Goal: Information Seeking & Learning: Check status

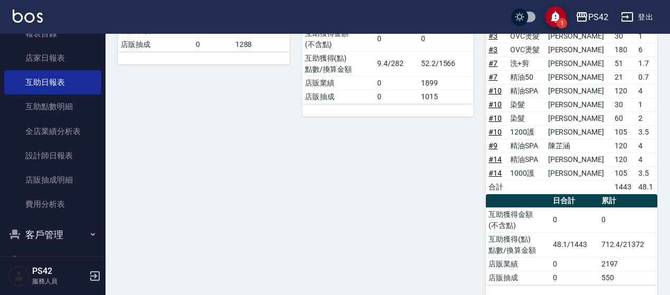
scroll to position [105, 0]
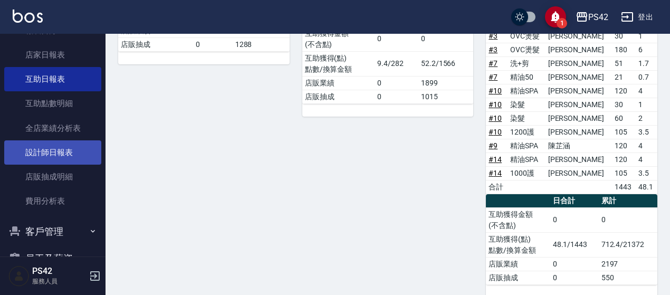
click at [55, 145] on link "設計師日報表" at bounding box center [52, 152] width 97 height 24
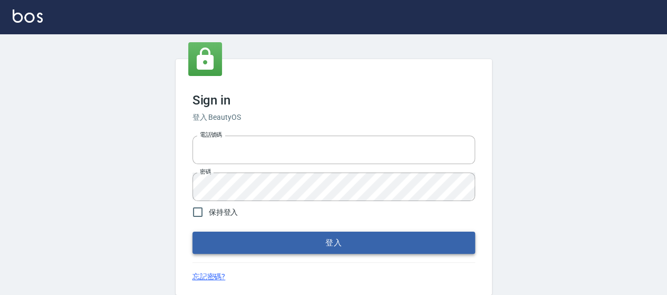
type input "0426657169"
click at [291, 245] on button "登入" at bounding box center [334, 243] width 283 height 22
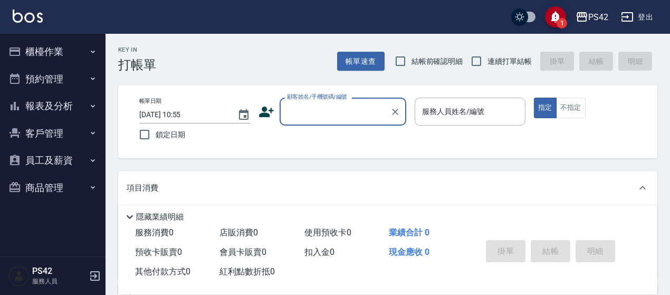
click at [56, 105] on button "報表及分析" at bounding box center [52, 105] width 97 height 27
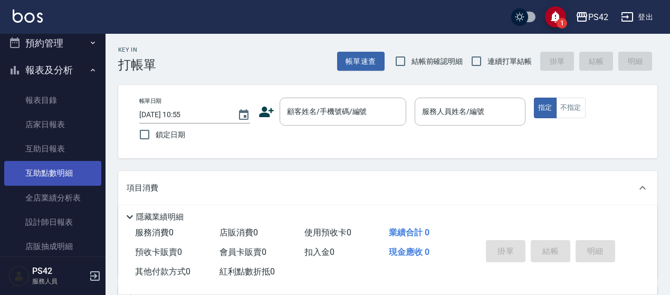
scroll to position [53, 0]
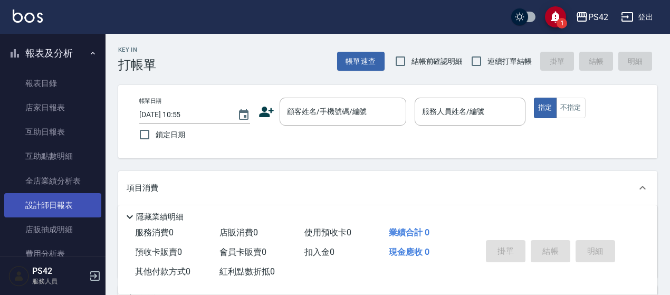
click at [51, 208] on link "設計師日報表" at bounding box center [52, 205] width 97 height 24
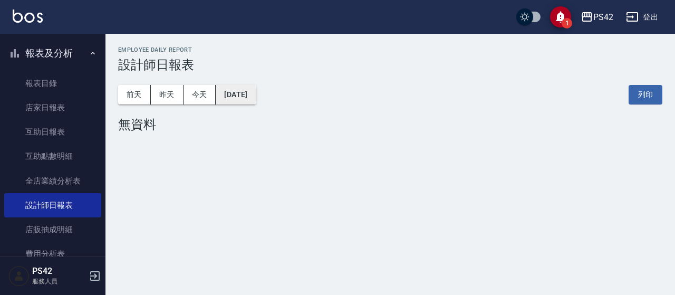
click at [245, 97] on button "[DATE]" at bounding box center [236, 95] width 40 height 20
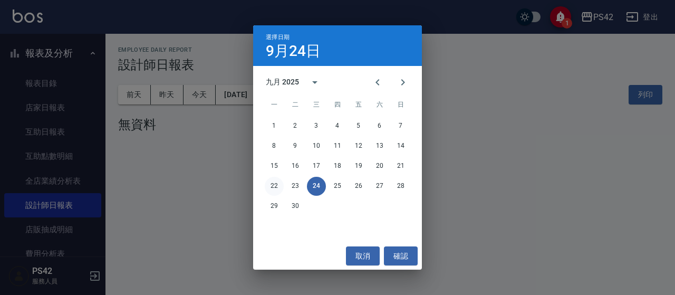
click at [272, 184] on button "22" at bounding box center [274, 186] width 19 height 19
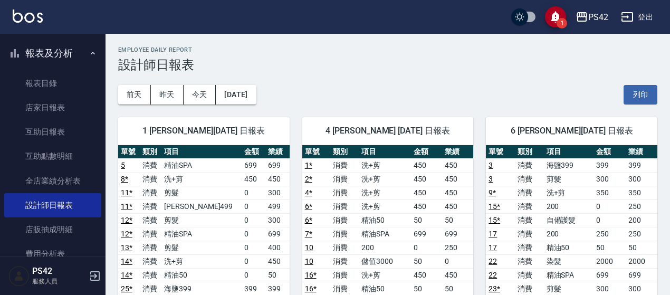
click at [274, 97] on div "前天 昨天 今天 2025/09/22 列印" at bounding box center [387, 94] width 539 height 45
click at [256, 101] on button "2025/09/22" at bounding box center [236, 95] width 40 height 20
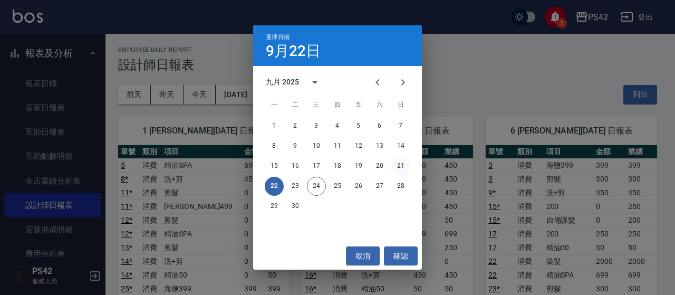
click at [403, 167] on button "21" at bounding box center [400, 166] width 19 height 19
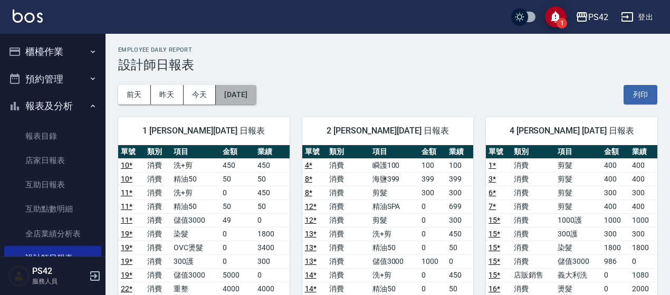
click at [251, 99] on button "2025/09/21" at bounding box center [236, 95] width 40 height 20
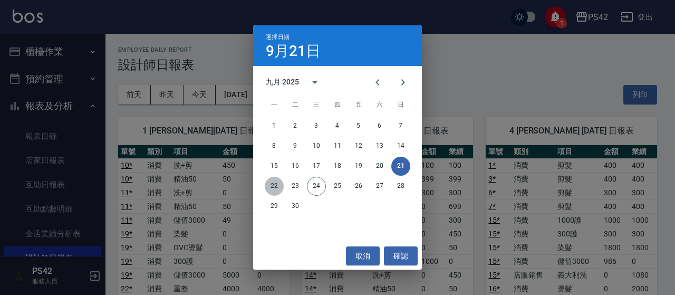
click at [278, 182] on button "22" at bounding box center [274, 186] width 19 height 19
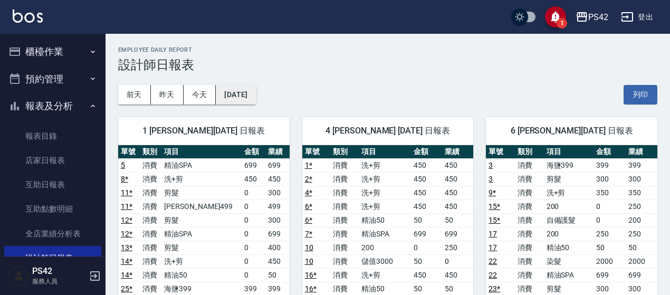
click at [238, 91] on button "2025/09/22" at bounding box center [236, 95] width 40 height 20
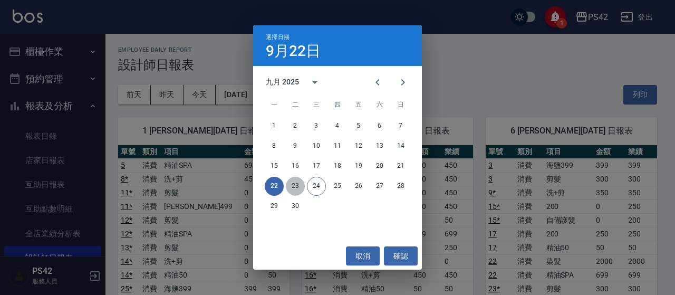
click at [295, 185] on button "23" at bounding box center [295, 186] width 19 height 19
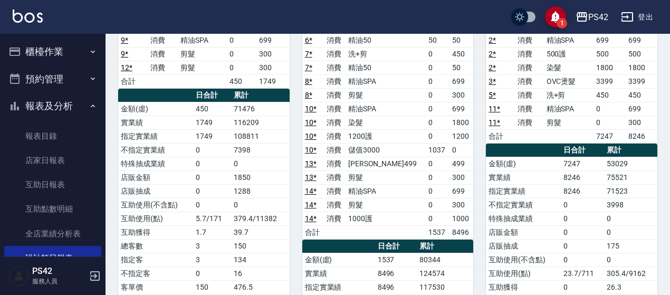
scroll to position [158, 0]
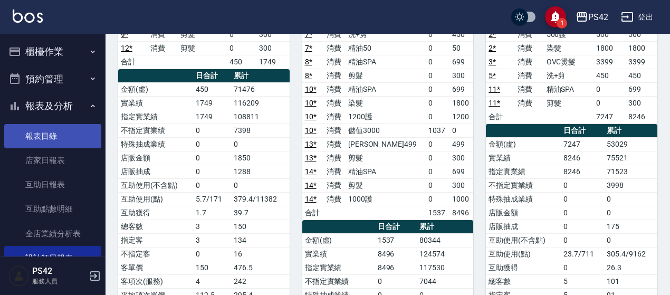
click at [51, 142] on link "報表目錄" at bounding box center [52, 136] width 97 height 24
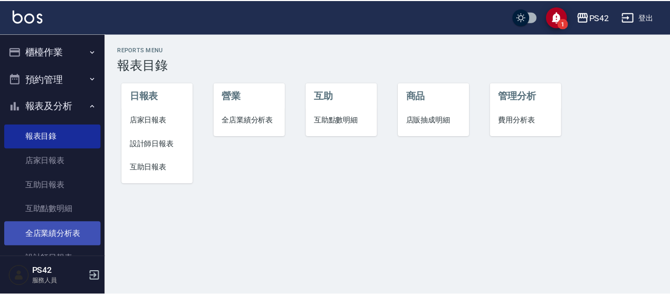
scroll to position [53, 0]
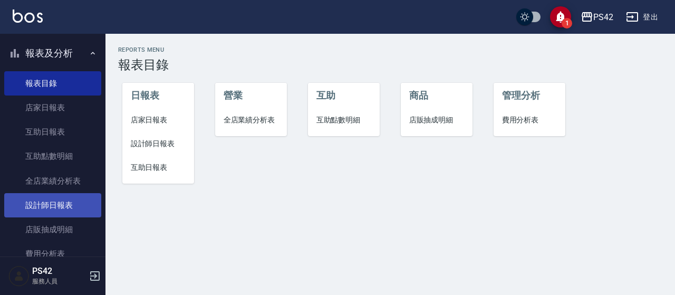
click at [43, 207] on link "設計師日報表" at bounding box center [52, 205] width 97 height 24
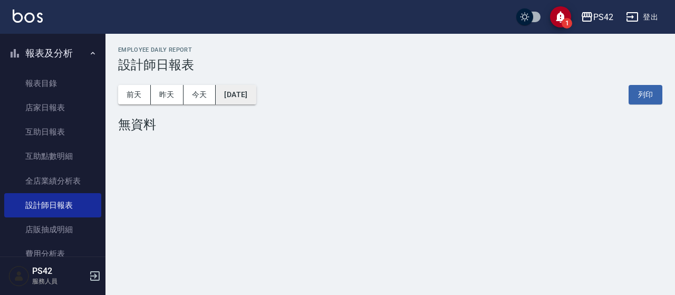
click at [232, 90] on button "[DATE]" at bounding box center [236, 95] width 40 height 20
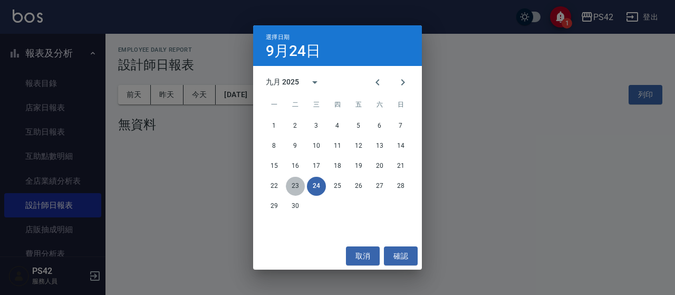
click at [296, 183] on button "23" at bounding box center [295, 186] width 19 height 19
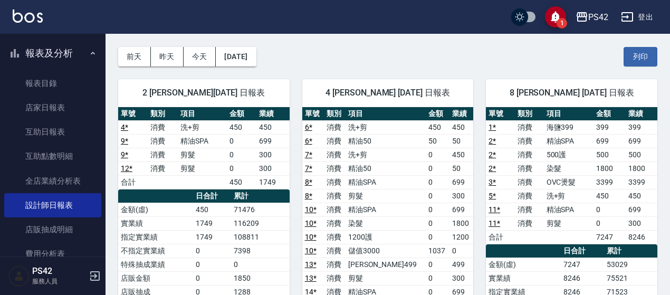
scroll to position [105, 0]
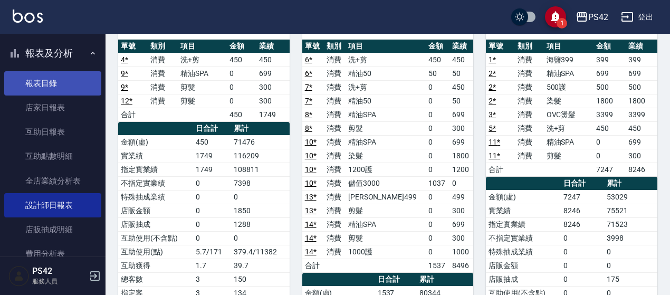
click at [36, 87] on link "報表目錄" at bounding box center [52, 83] width 97 height 24
